Goal: Find specific page/section: Find specific page/section

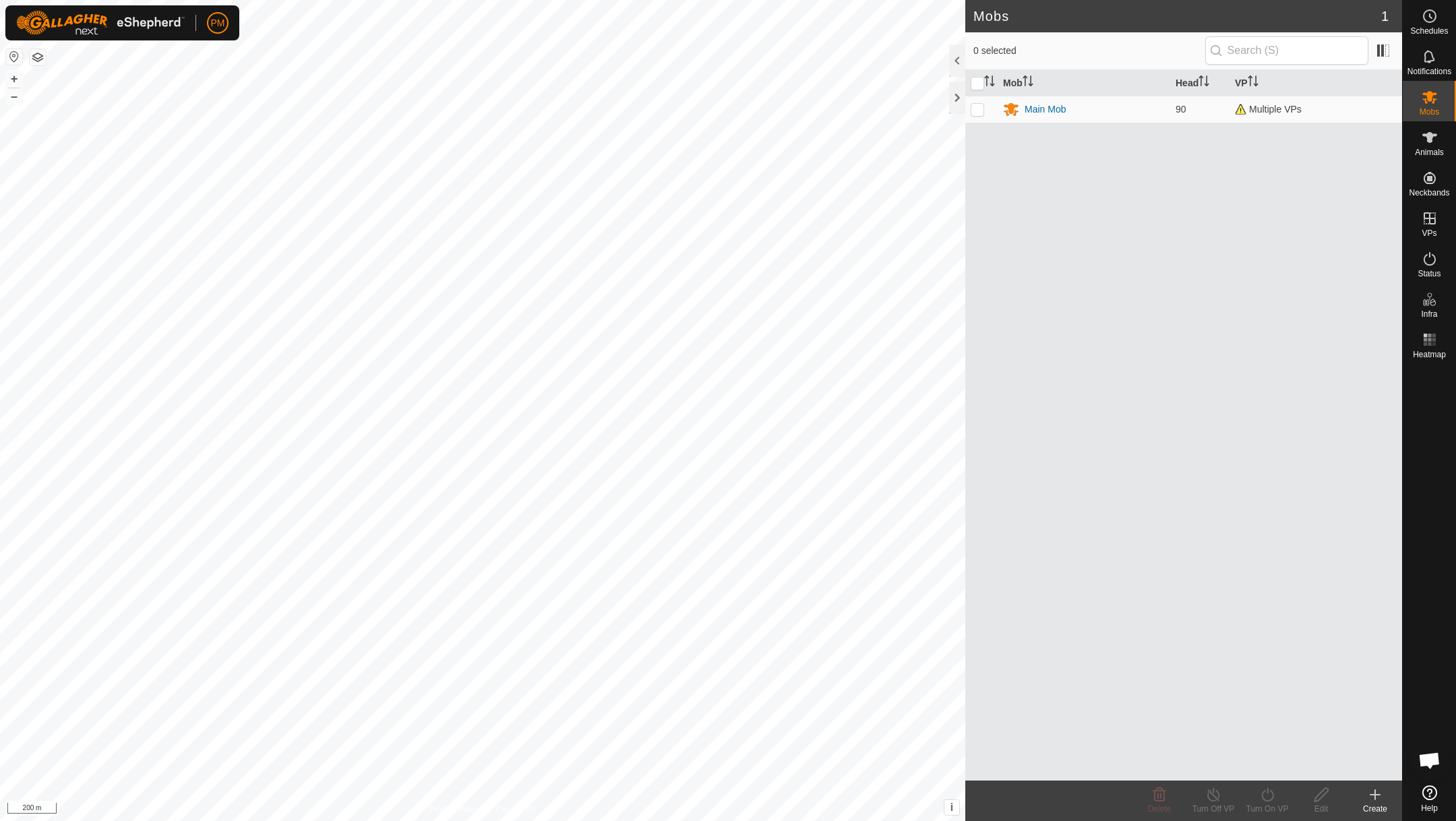
scroll to position [108, 0]
click at [15, 75] on button "+" at bounding box center [15, 79] width 16 height 16
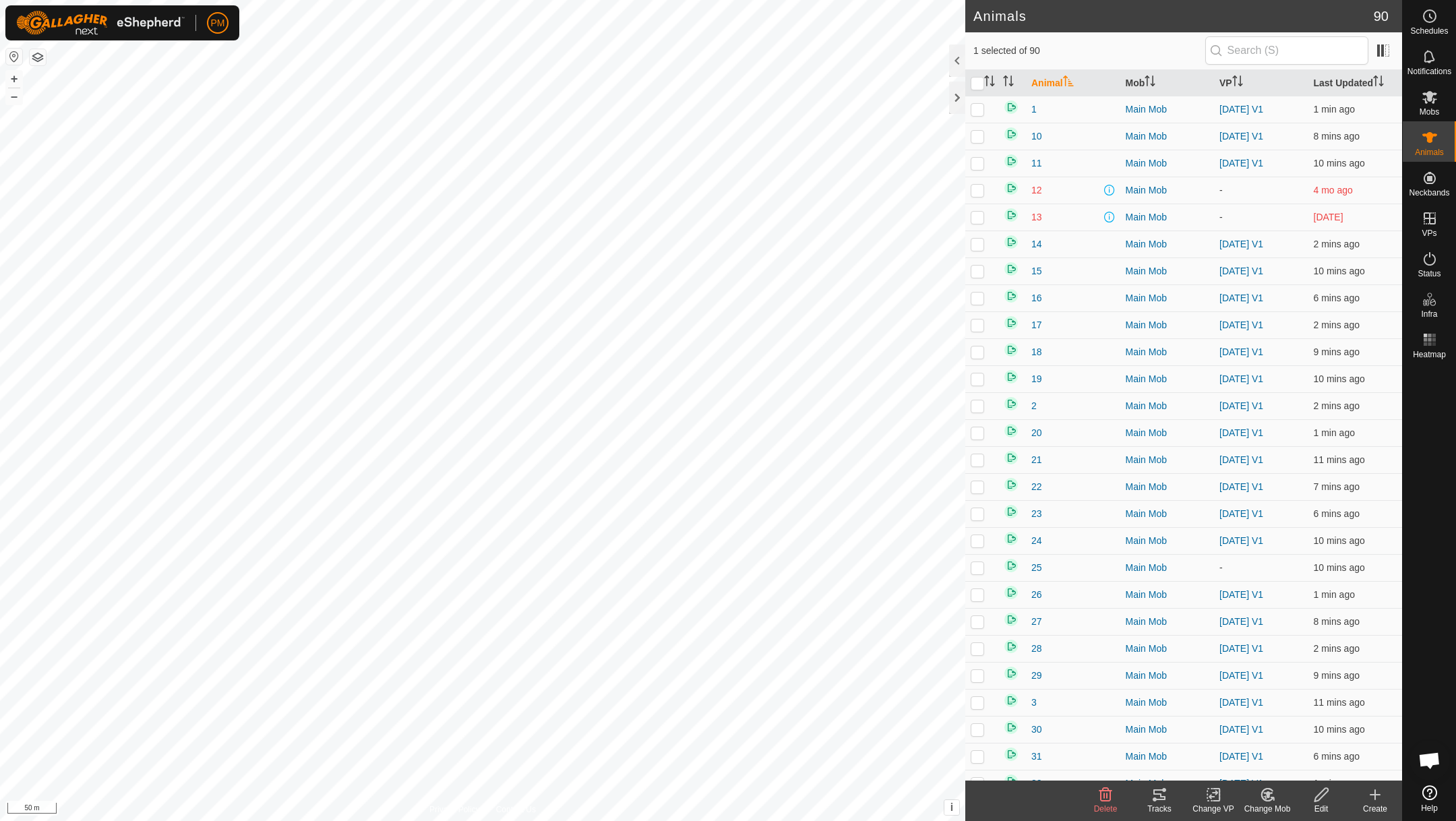
click at [1161, 789] on icon at bounding box center [1160, 795] width 16 height 16
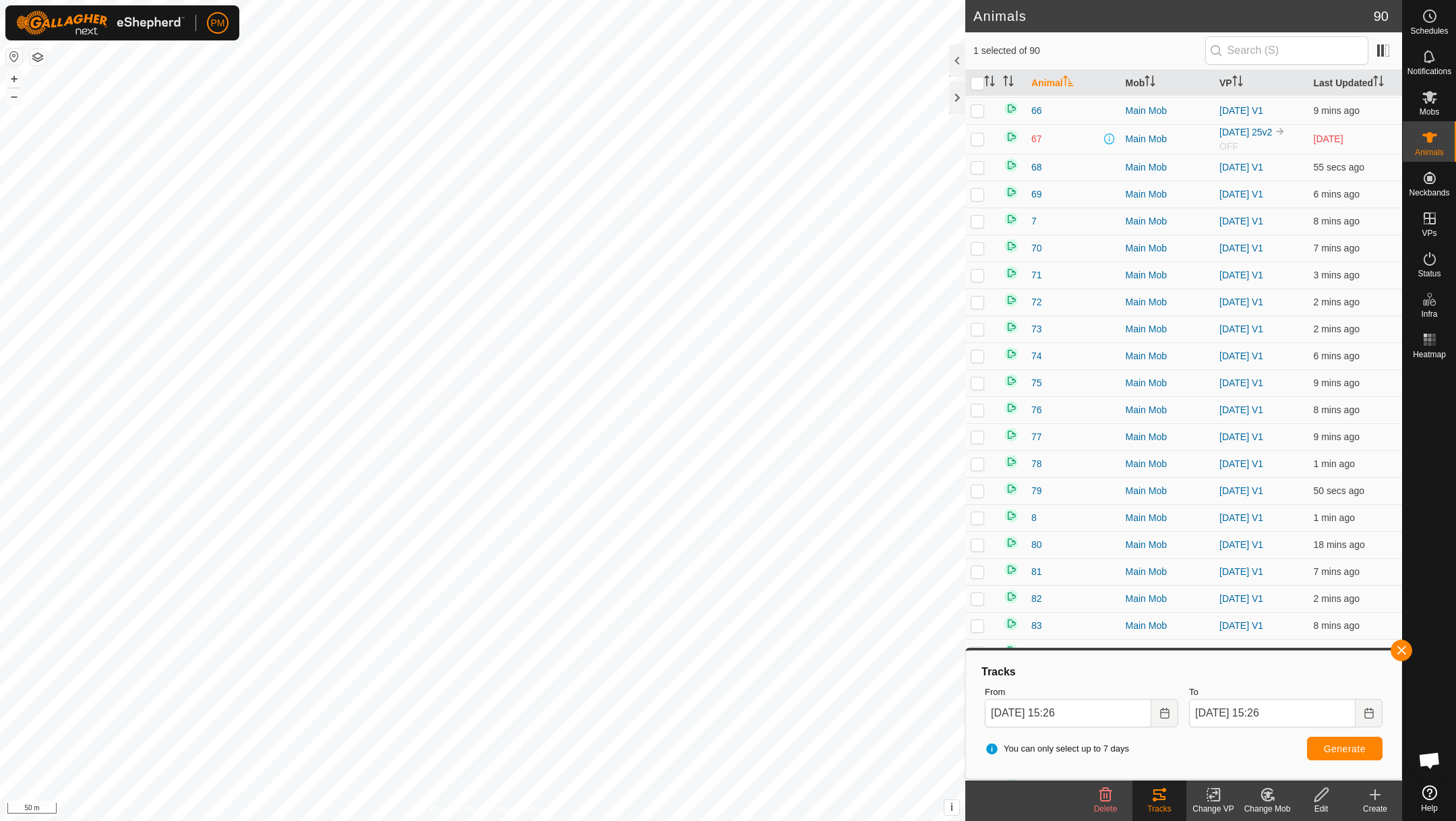
scroll to position [1755, 0]
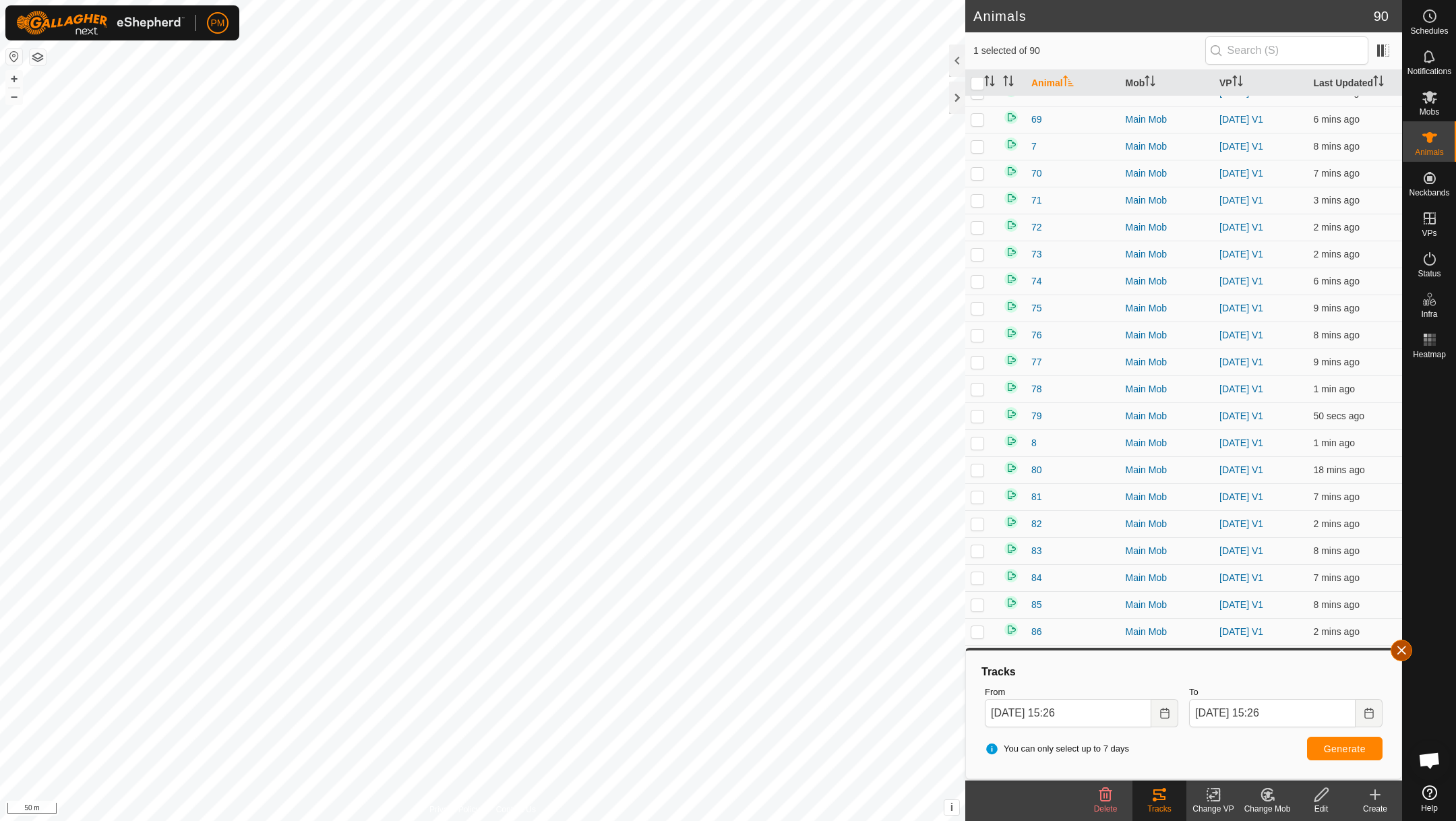
click at [1401, 647] on button "button" at bounding box center [1402, 650] width 22 height 22
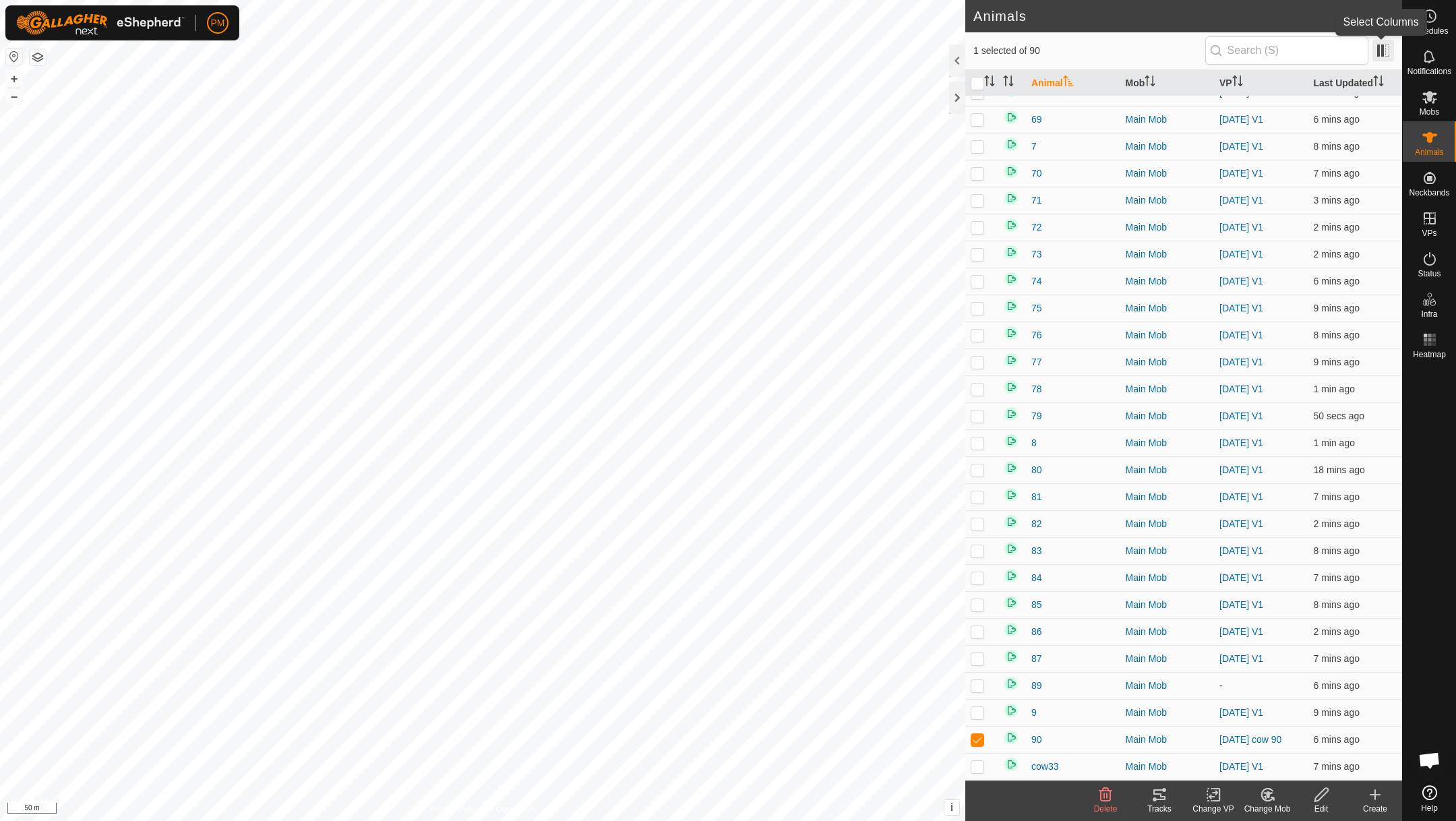
click at [1386, 52] on span at bounding box center [1383, 50] width 22 height 22
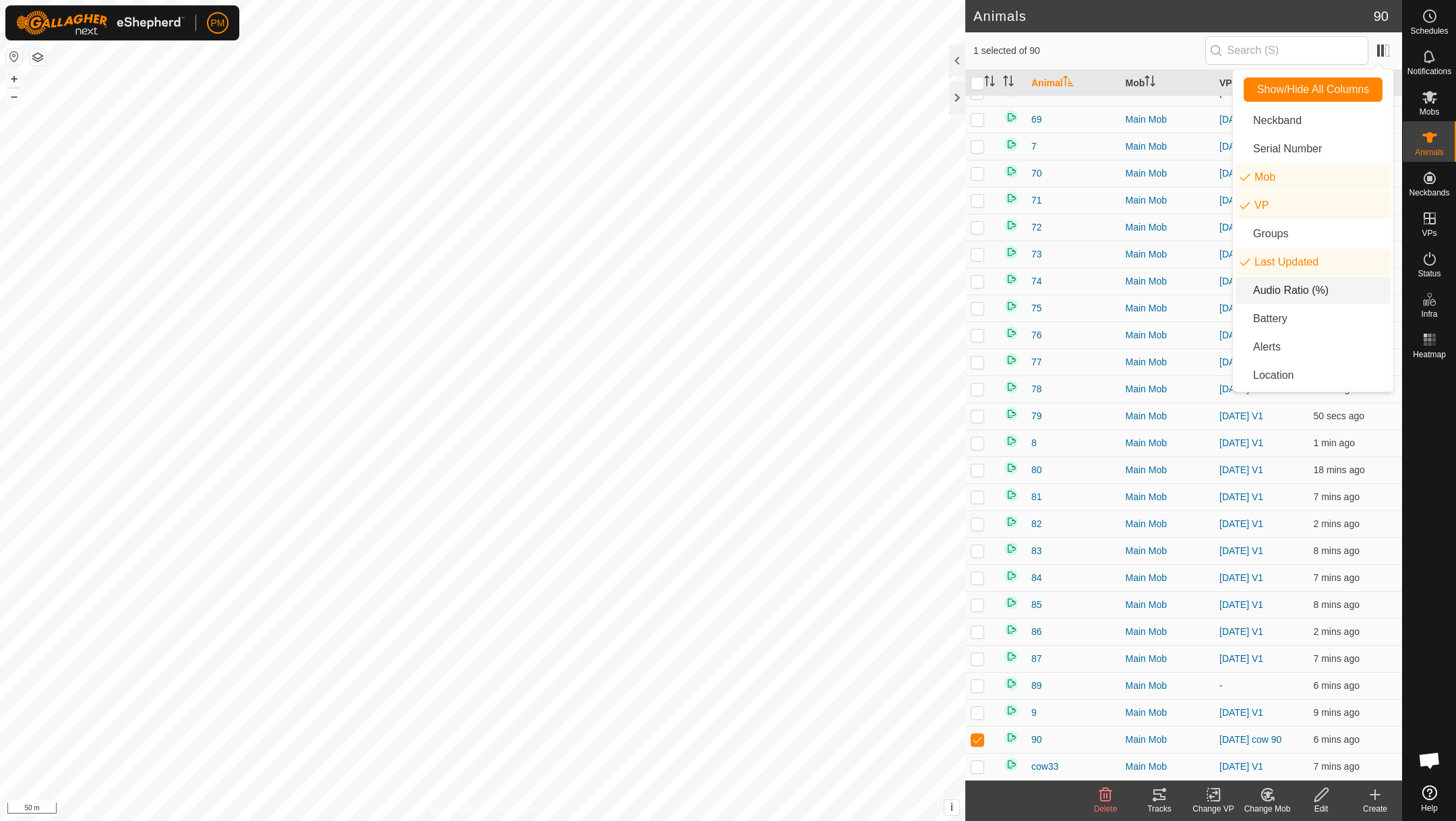
click at [1276, 290] on li "Audio Ratio (%)" at bounding box center [1314, 290] width 155 height 27
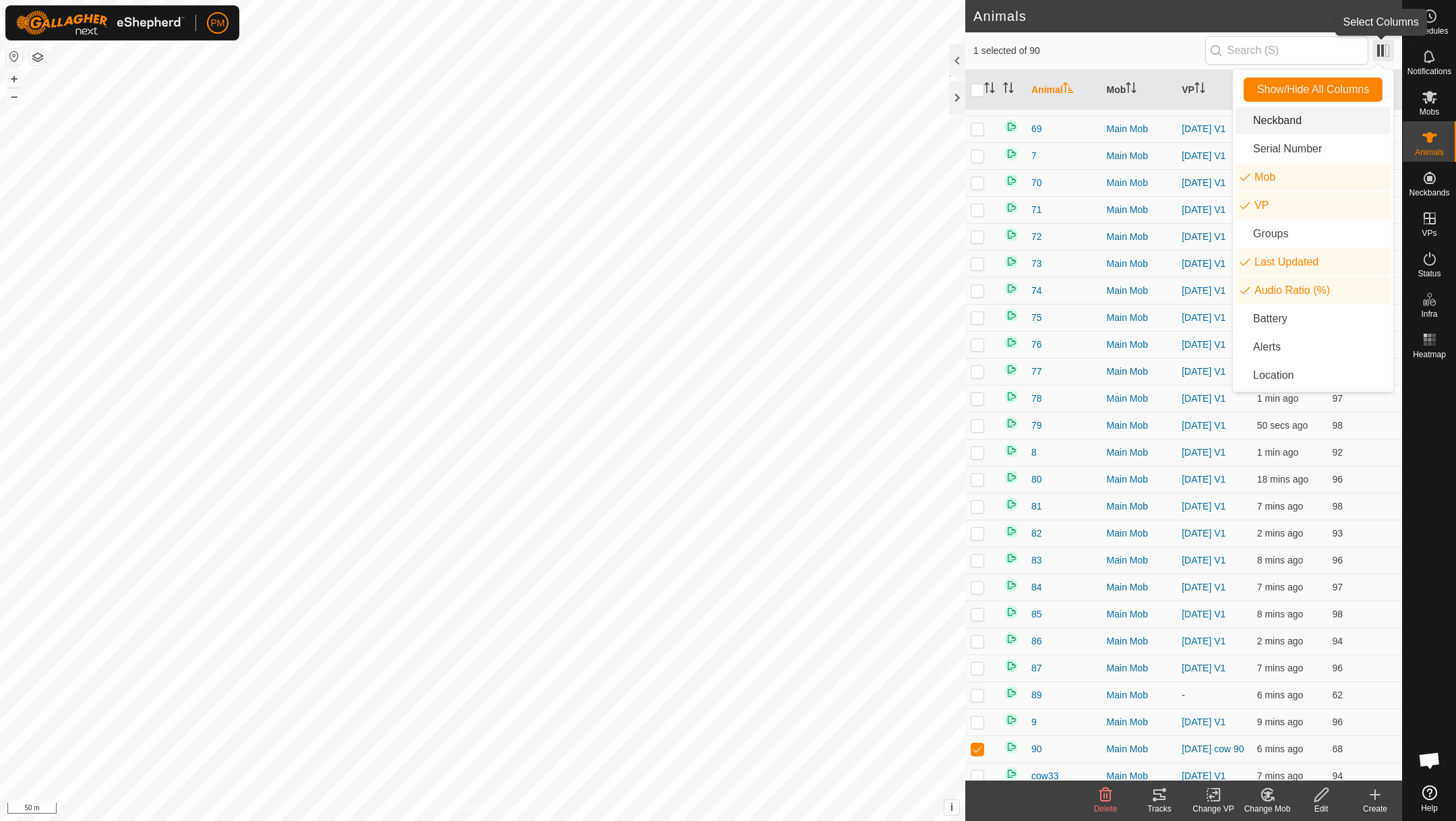
click at [1383, 49] on span at bounding box center [1383, 50] width 22 height 22
